Goal: Use online tool/utility: Utilize a website feature to perform a specific function

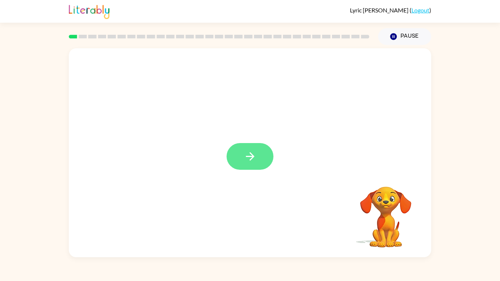
click at [251, 157] on icon "button" at bounding box center [250, 156] width 8 height 8
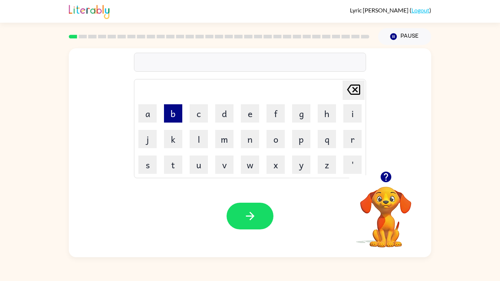
click at [170, 111] on button "b" at bounding box center [173, 113] width 18 height 18
click at [274, 144] on button "o" at bounding box center [276, 139] width 18 height 18
click at [350, 140] on button "r" at bounding box center [353, 139] width 18 height 18
click at [228, 108] on button "d" at bounding box center [224, 113] width 18 height 18
click at [255, 118] on button "e" at bounding box center [250, 113] width 18 height 18
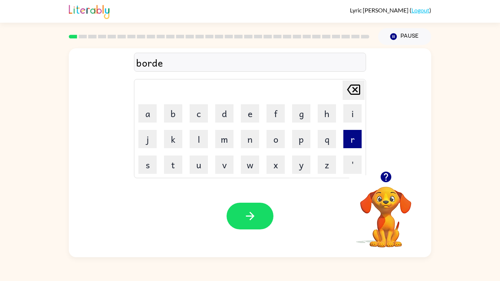
click at [350, 138] on button "r" at bounding box center [353, 139] width 18 height 18
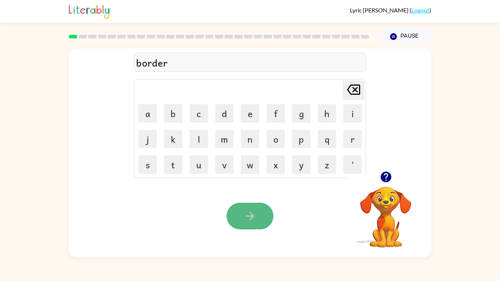
click at [251, 214] on icon "button" at bounding box center [250, 216] width 8 height 8
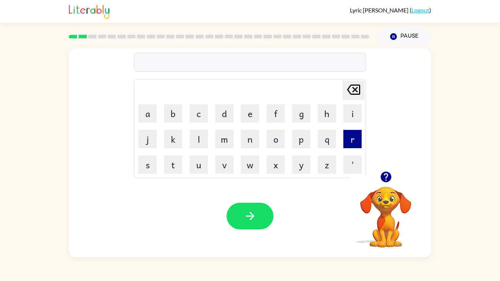
click at [360, 142] on button "r" at bounding box center [353, 139] width 18 height 18
type button "r"
click at [389, 179] on icon "button" at bounding box center [386, 177] width 11 height 11
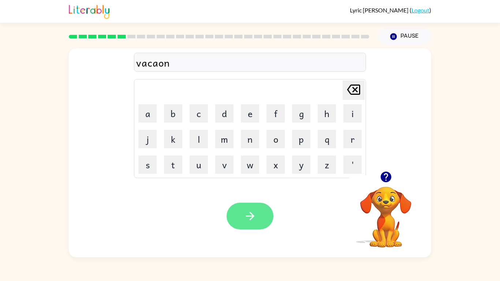
click at [262, 213] on button "button" at bounding box center [250, 216] width 47 height 27
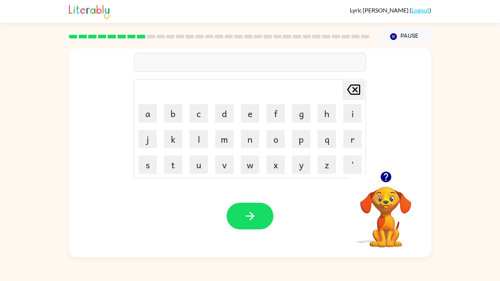
click at [381, 180] on icon "button" at bounding box center [386, 177] width 13 height 13
click at [382, 175] on icon "button" at bounding box center [386, 177] width 11 height 11
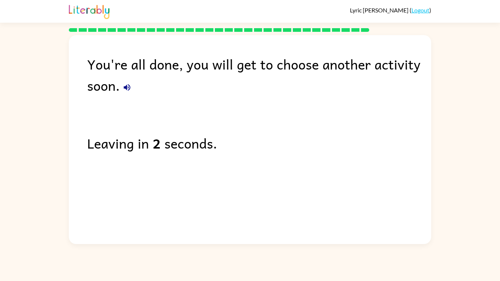
click at [126, 88] on icon "button" at bounding box center [127, 87] width 7 height 7
